Goal: Information Seeking & Learning: Learn about a topic

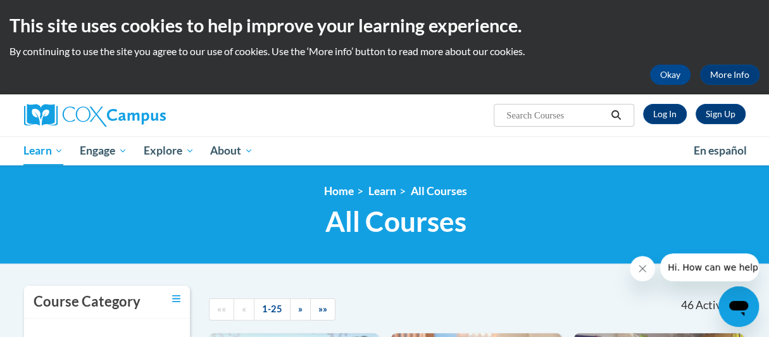
click at [520, 114] on input "Search..." at bounding box center [555, 115] width 101 height 15
paste input "Systematic and Explicit Phonics"
type input "Systematic and Explicit Phonics"
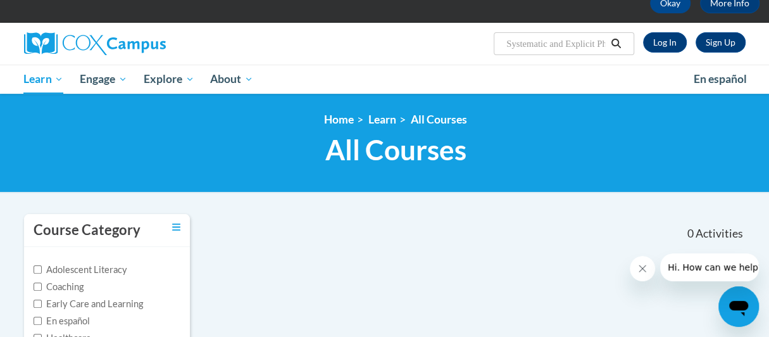
scroll to position [48, 0]
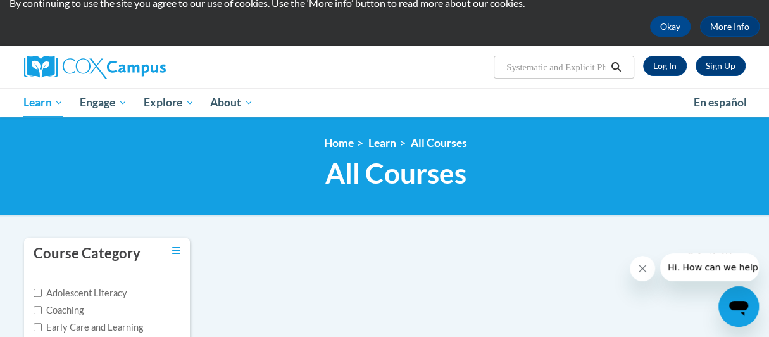
click at [514, 67] on input "Systematic and Explicit Phonics" at bounding box center [555, 67] width 101 height 15
type input "Systematic and Explicit Phonics"
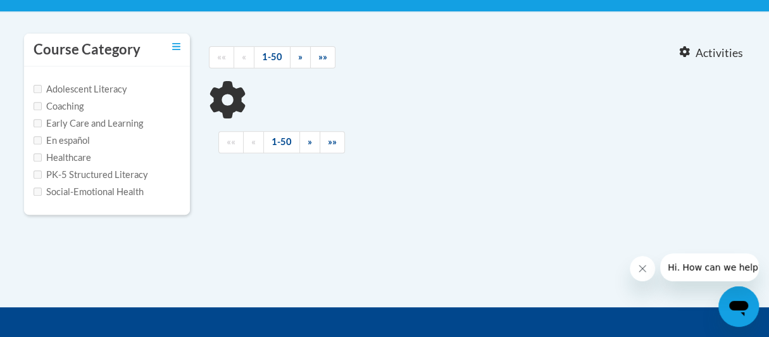
type input "Systematic and Explicit Phonics"
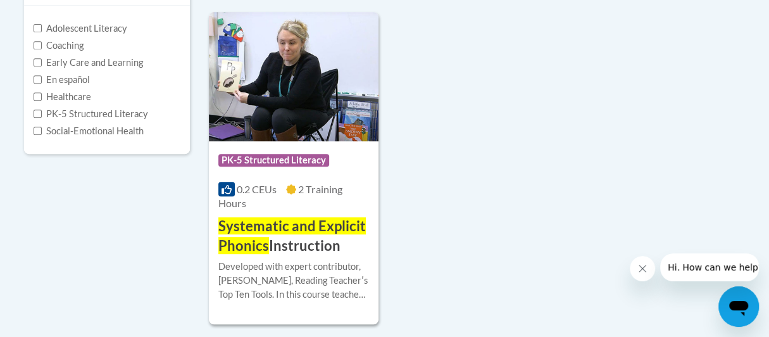
scroll to position [313, 0]
click at [304, 230] on span "Systematic and Explicit Phonics" at bounding box center [291, 235] width 147 height 37
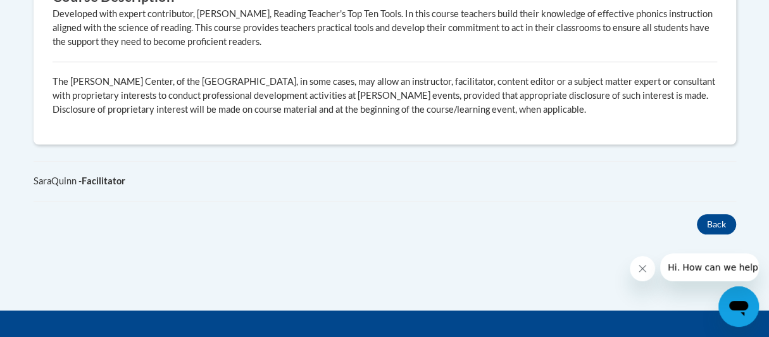
scroll to position [791, 0]
